Goal: Use online tool/utility: Utilize a website feature to perform a specific function

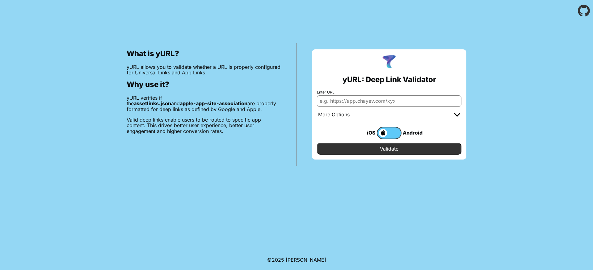
click at [363, 102] on input "Enter URL" at bounding box center [389, 100] width 144 height 11
paste input "[ { "relation": [ "delegate_permission/common.handle_all_urls", "delegate_permi…"
type input "[ { "relation": [ "delegate_permission/common.handle_all_urls", "delegate_permi…"
paste input "[URL][DOMAIN_NAME]"
type input "[URL][DOMAIN_NAME]"
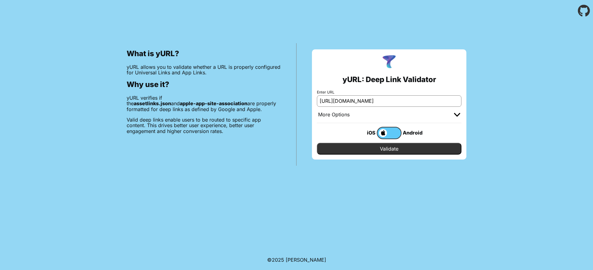
click at [387, 130] on label at bounding box center [389, 133] width 25 height 12
click at [0, 0] on input "checkbox" at bounding box center [0, 0] width 0 height 0
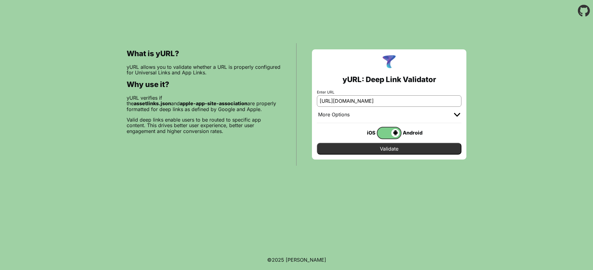
click at [389, 150] on input "Validate" at bounding box center [389, 149] width 144 height 12
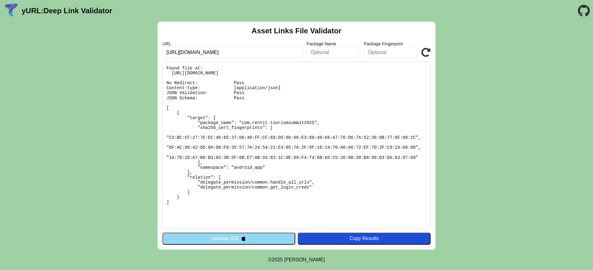
click at [425, 54] on icon at bounding box center [425, 52] width 9 height 9
